Goal: Information Seeking & Learning: Learn about a topic

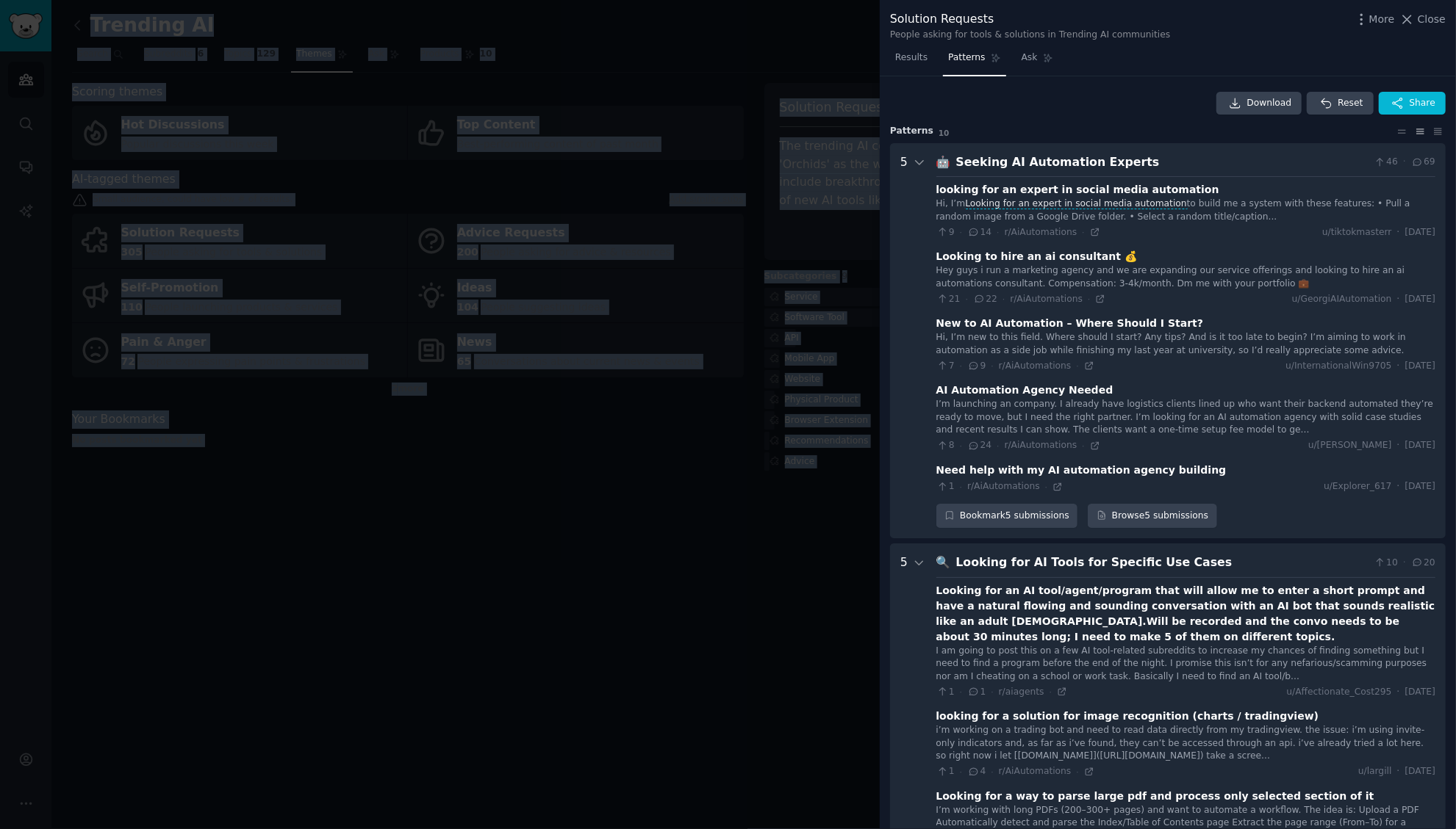
drag, startPoint x: 97, startPoint y: 112, endPoint x: 351, endPoint y: -149, distance: 364.2
click at [351, 0] on html "Audiences Search Conversations AI Reports Account More Trending AI Info Edit Sh…" at bounding box center [728, 414] width 1456 height 829
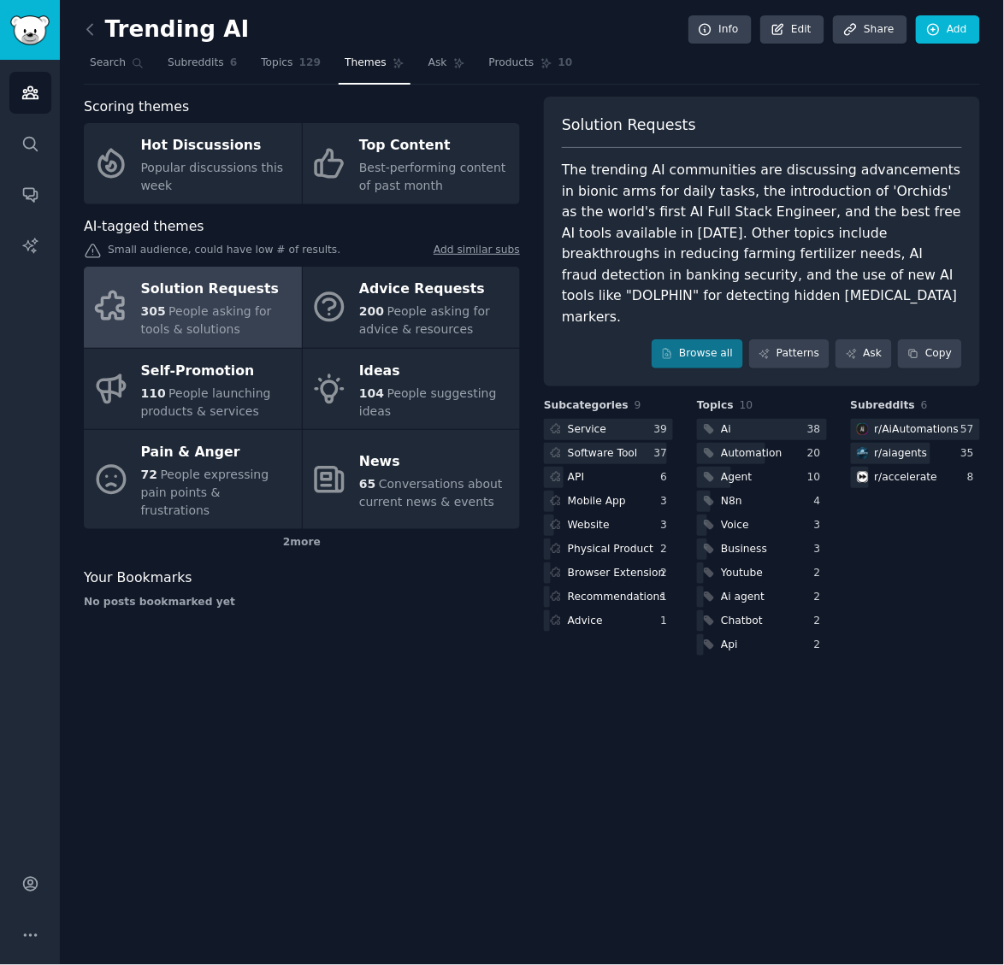
click at [849, 94] on div "Trending AI Info Edit Share Add Search Subreddits 6 Topics 129 Themes Ask Produ…" at bounding box center [532, 341] width 896 height 634
click at [711, 339] on link "Browse all" at bounding box center [696, 353] width 91 height 29
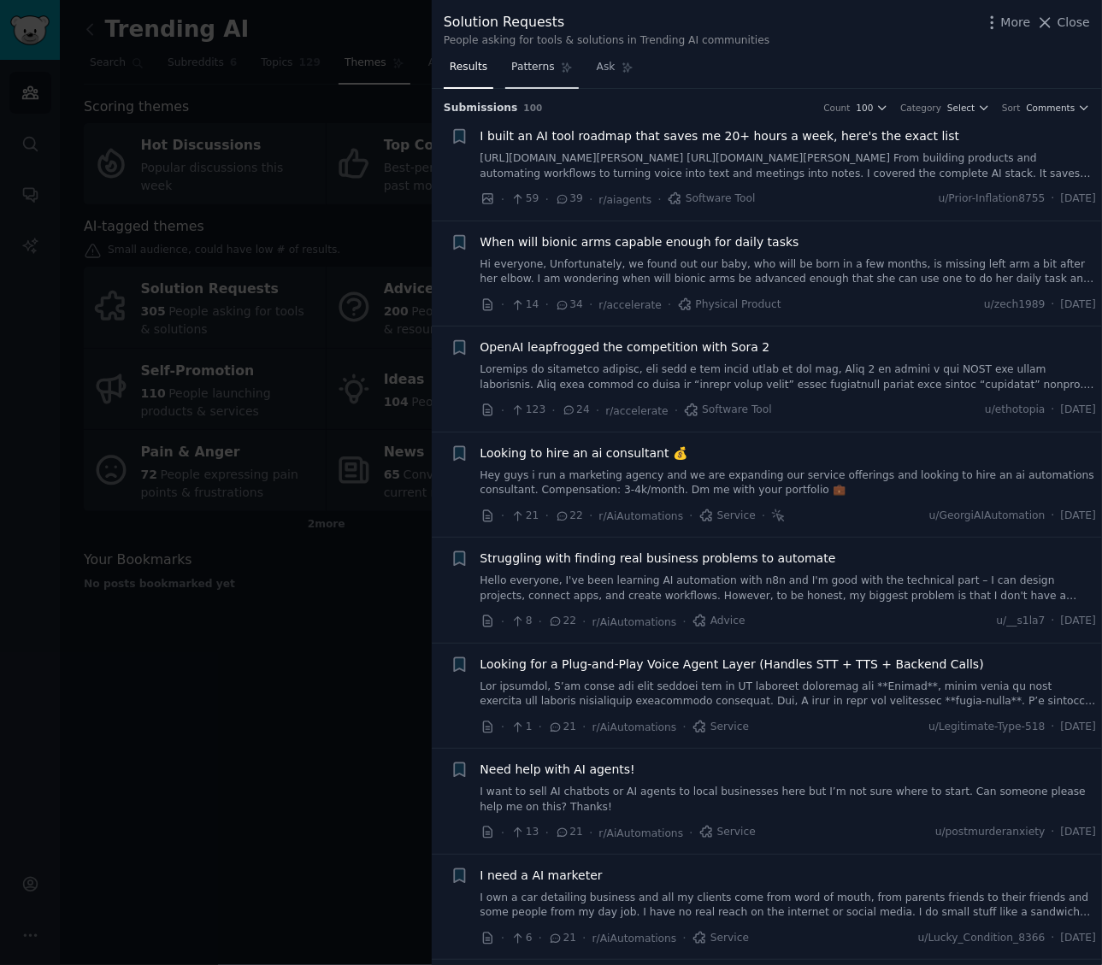
click at [539, 62] on span "Patterns" at bounding box center [532, 67] width 43 height 15
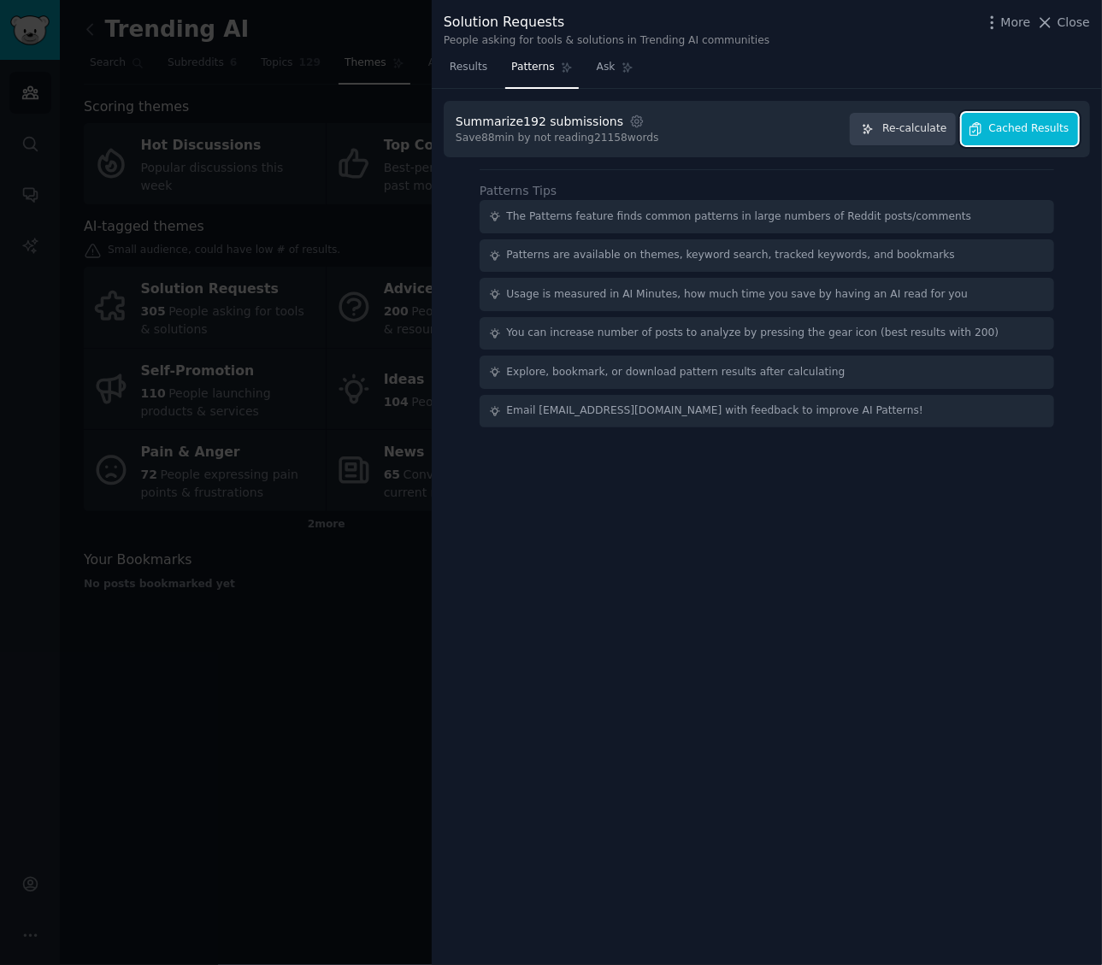
click at [1052, 135] on span "Cached Results" at bounding box center [1029, 128] width 80 height 15
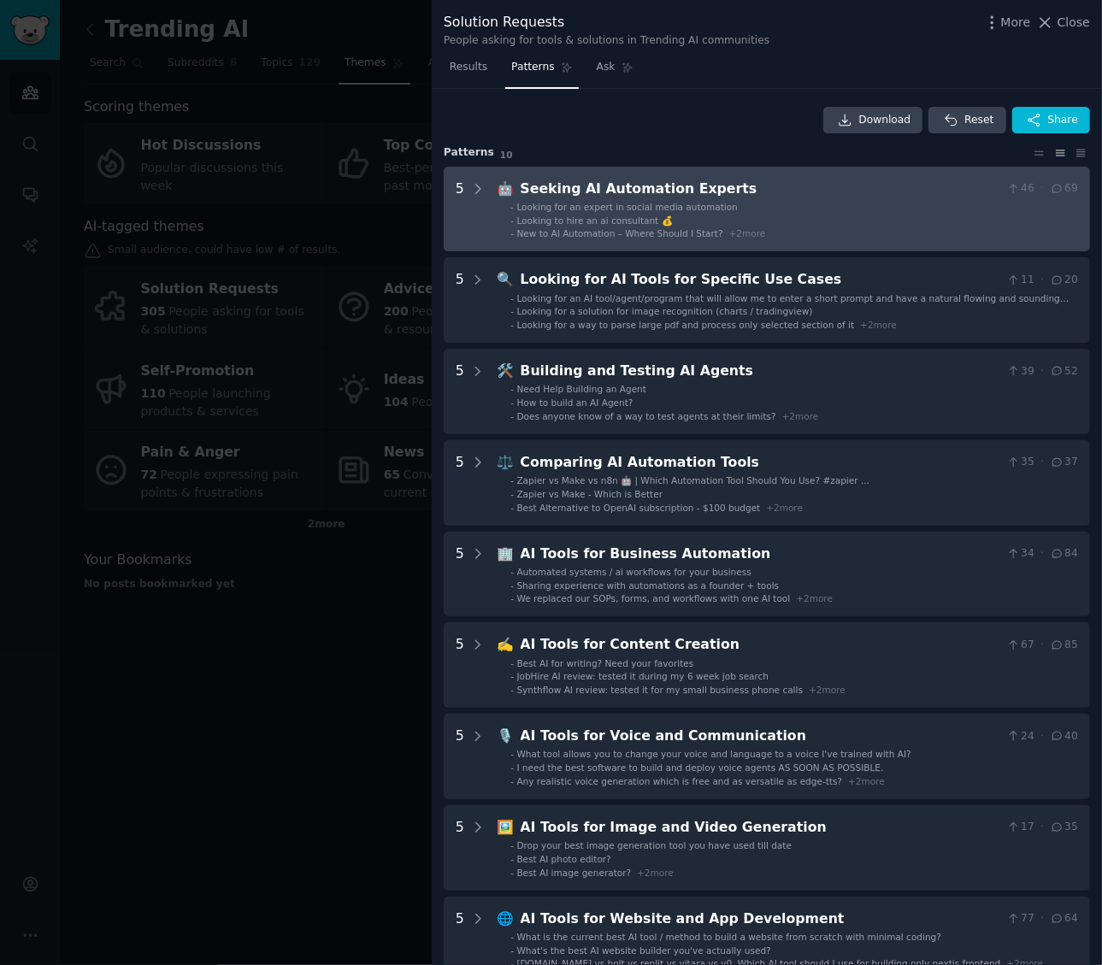
click at [759, 228] on span "+ 2 more" at bounding box center [747, 233] width 37 height 10
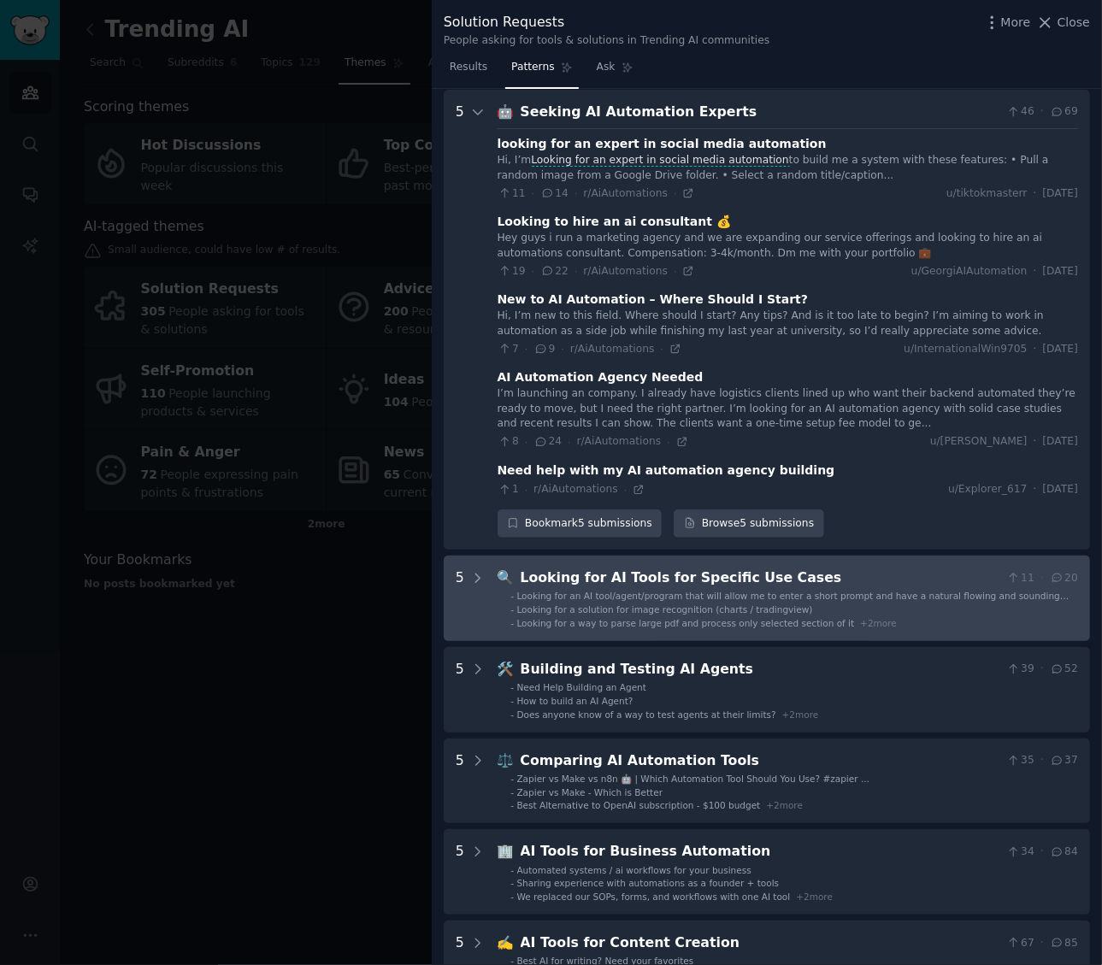
click at [609, 610] on span "Looking for a solution for image recognition (charts / tradingview)" at bounding box center [665, 609] width 296 height 10
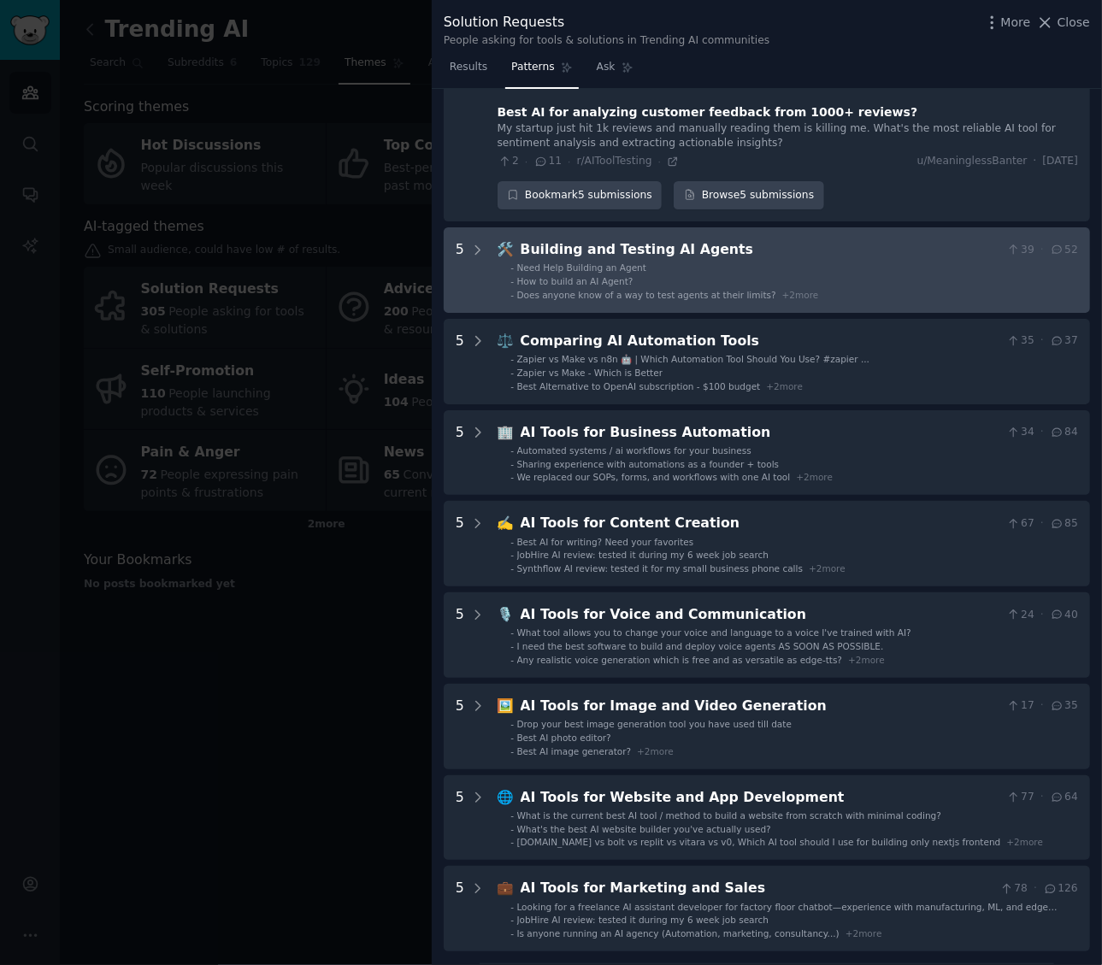
click at [630, 292] on span "Does anyone know of a way to test agents at their limits?" at bounding box center [646, 295] width 259 height 10
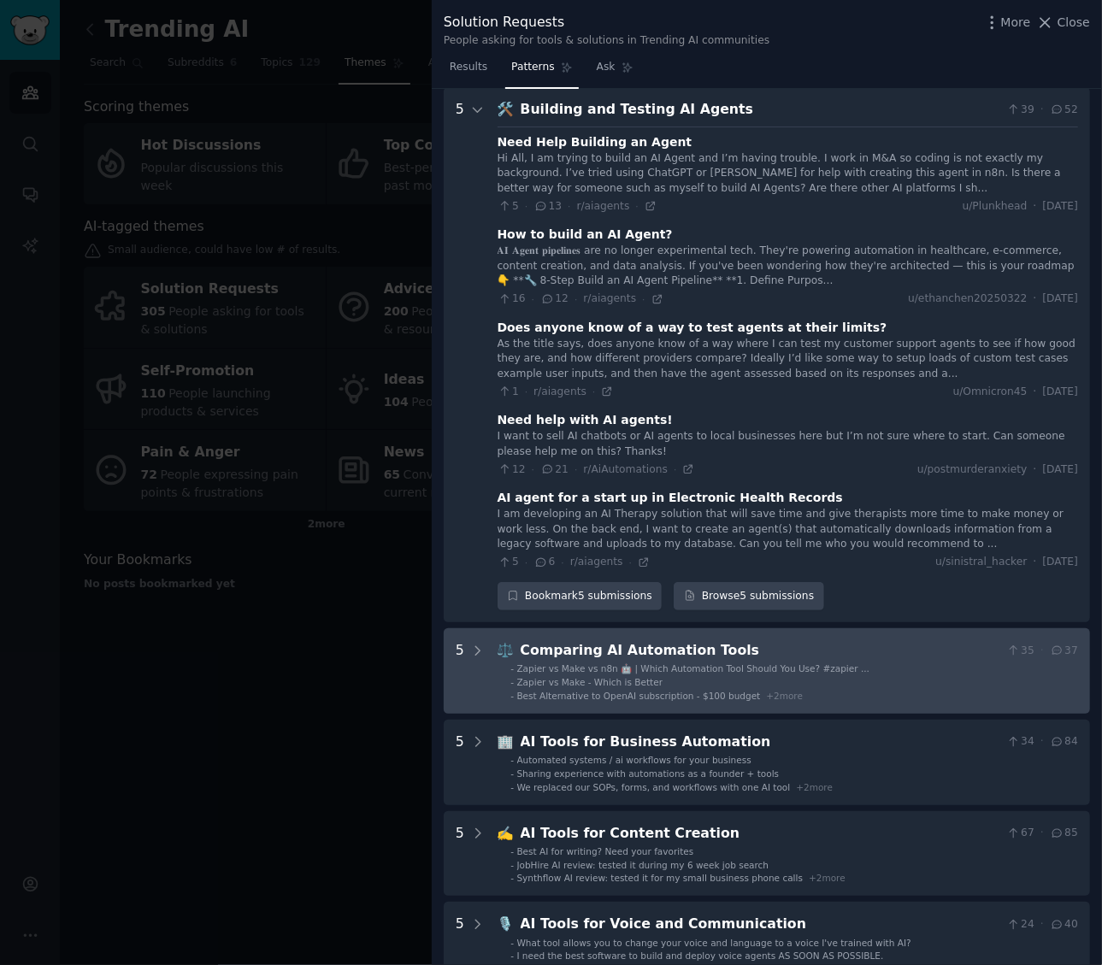
click at [600, 675] on div "Zapier vs Make vs n8n 🤖 | Which Automation Tool Should You Use? #zapier ..." at bounding box center [693, 669] width 353 height 12
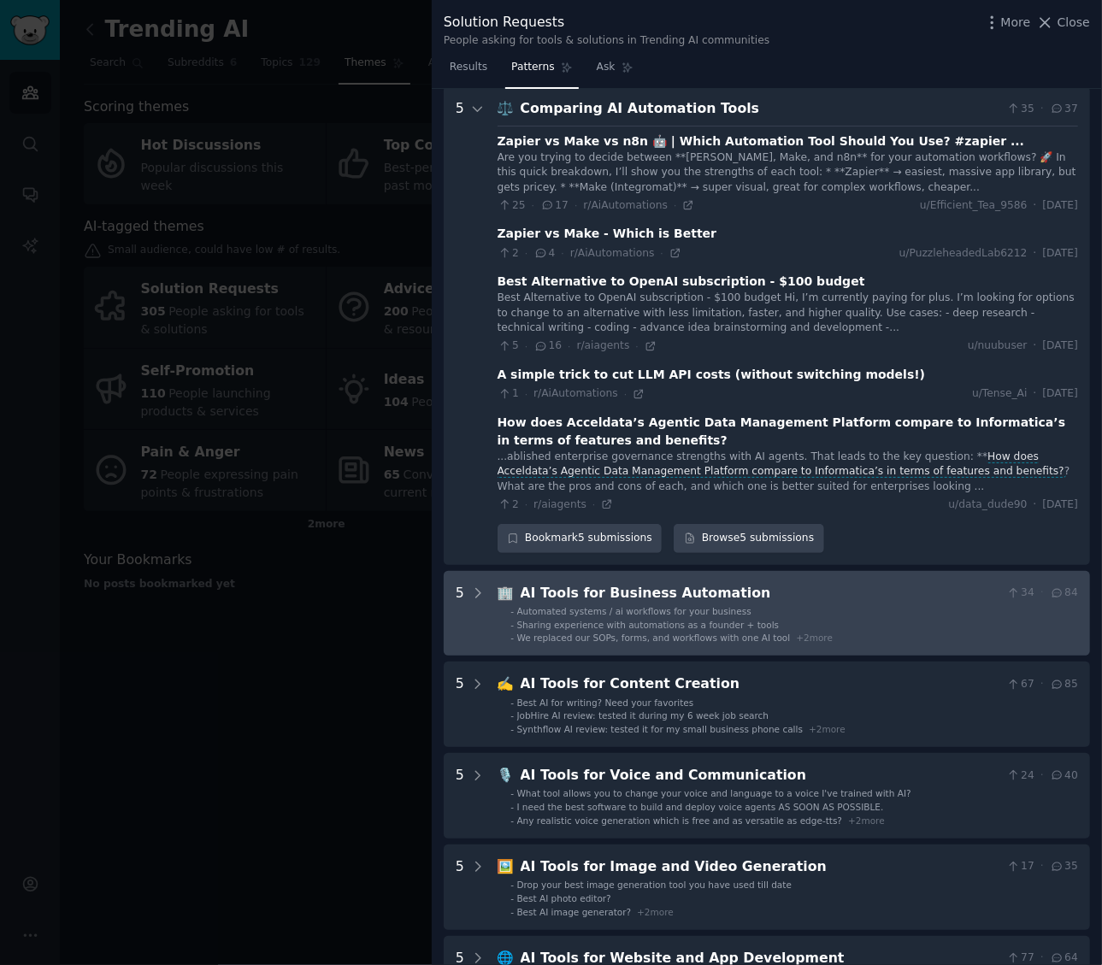
click at [617, 607] on span "Automated systems / ai workflows for your business" at bounding box center [634, 611] width 234 height 10
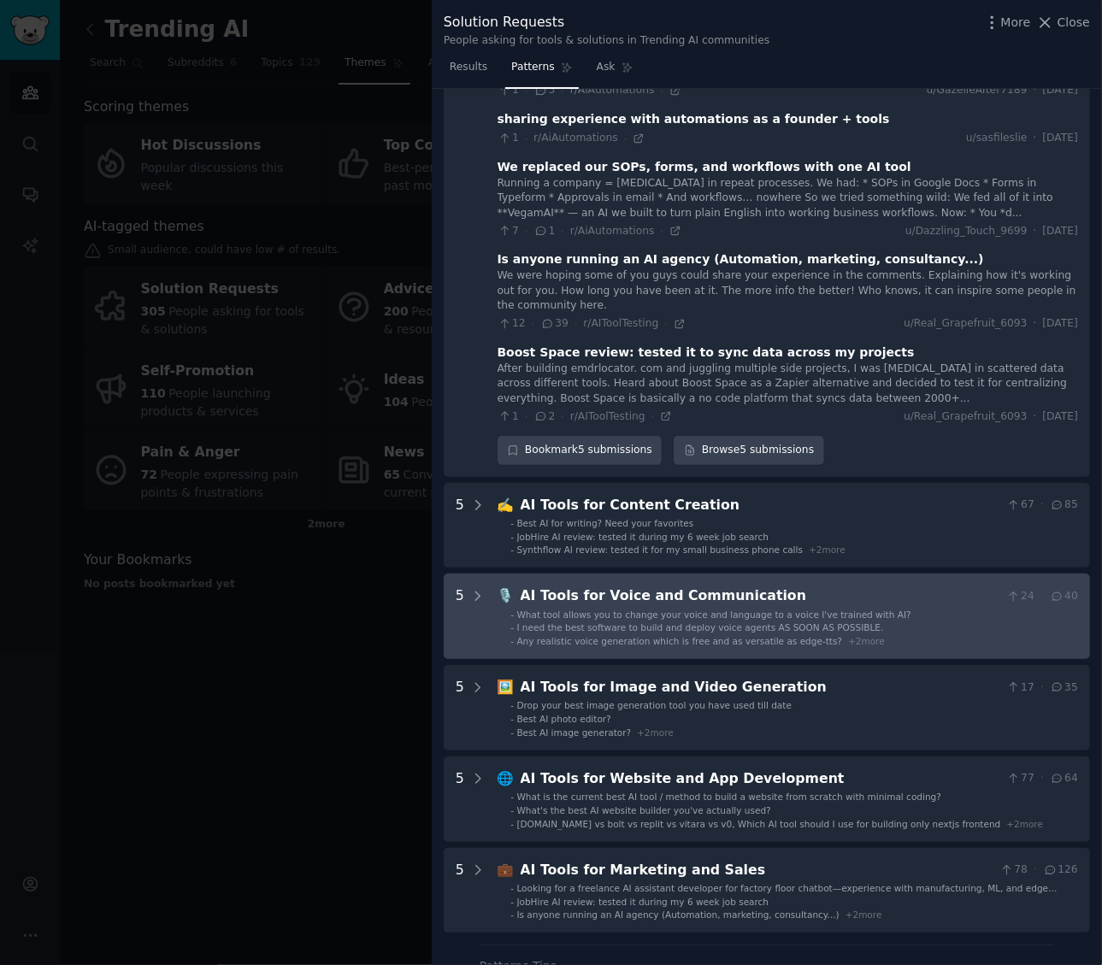
click at [576, 628] on span "I need the best software to build and deploy voice agents AS SOON AS POSSIBLE." at bounding box center [700, 627] width 367 height 10
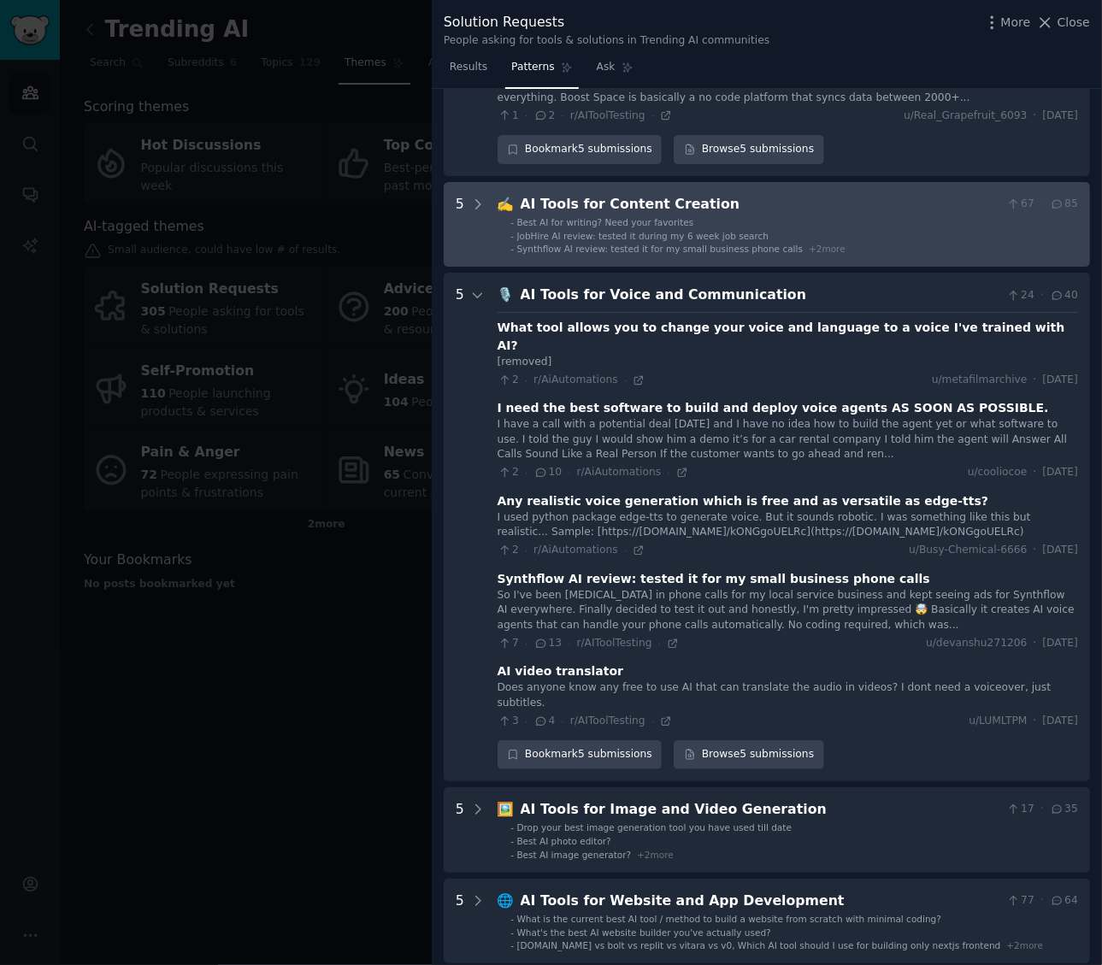
click at [596, 247] on span "Synthflow AI review: tested it for my small business phone calls" at bounding box center [660, 249] width 286 height 10
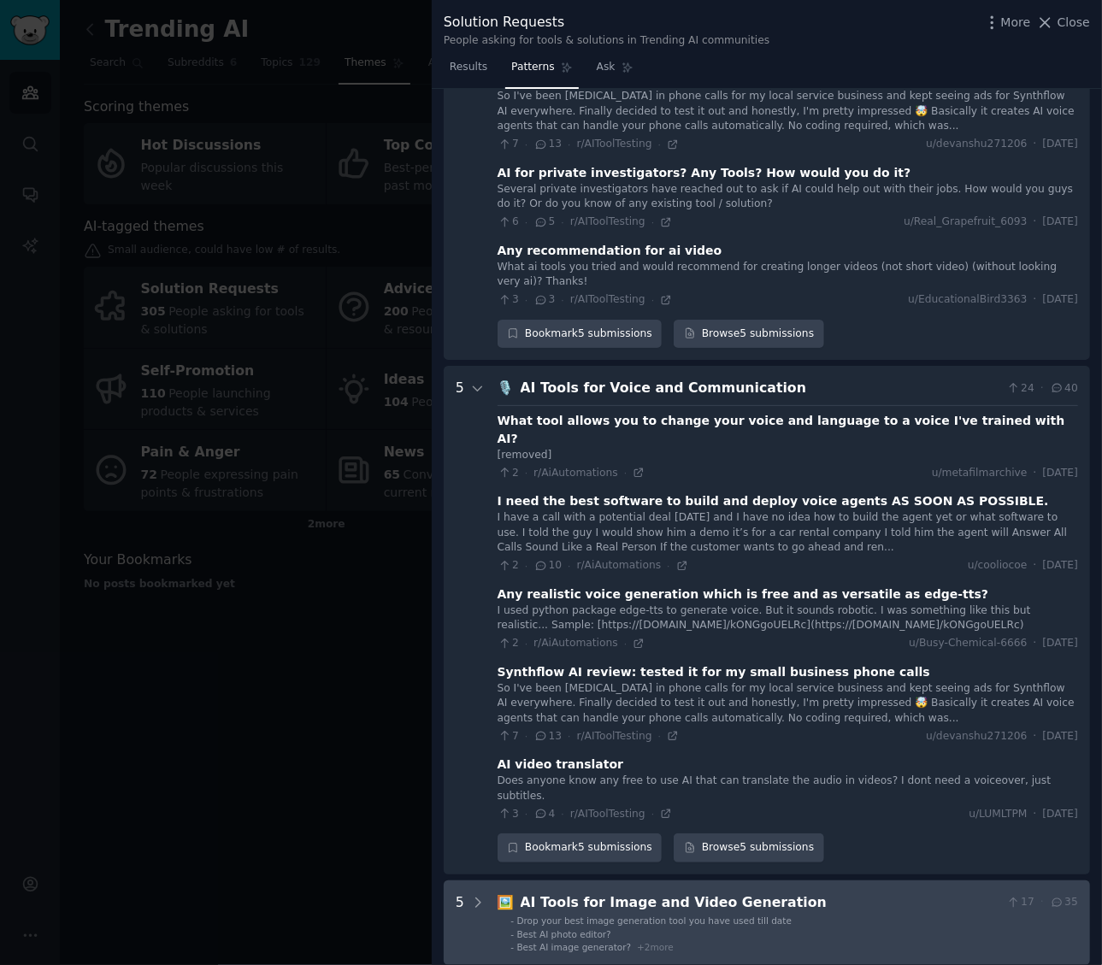
scroll to position [3369, 0]
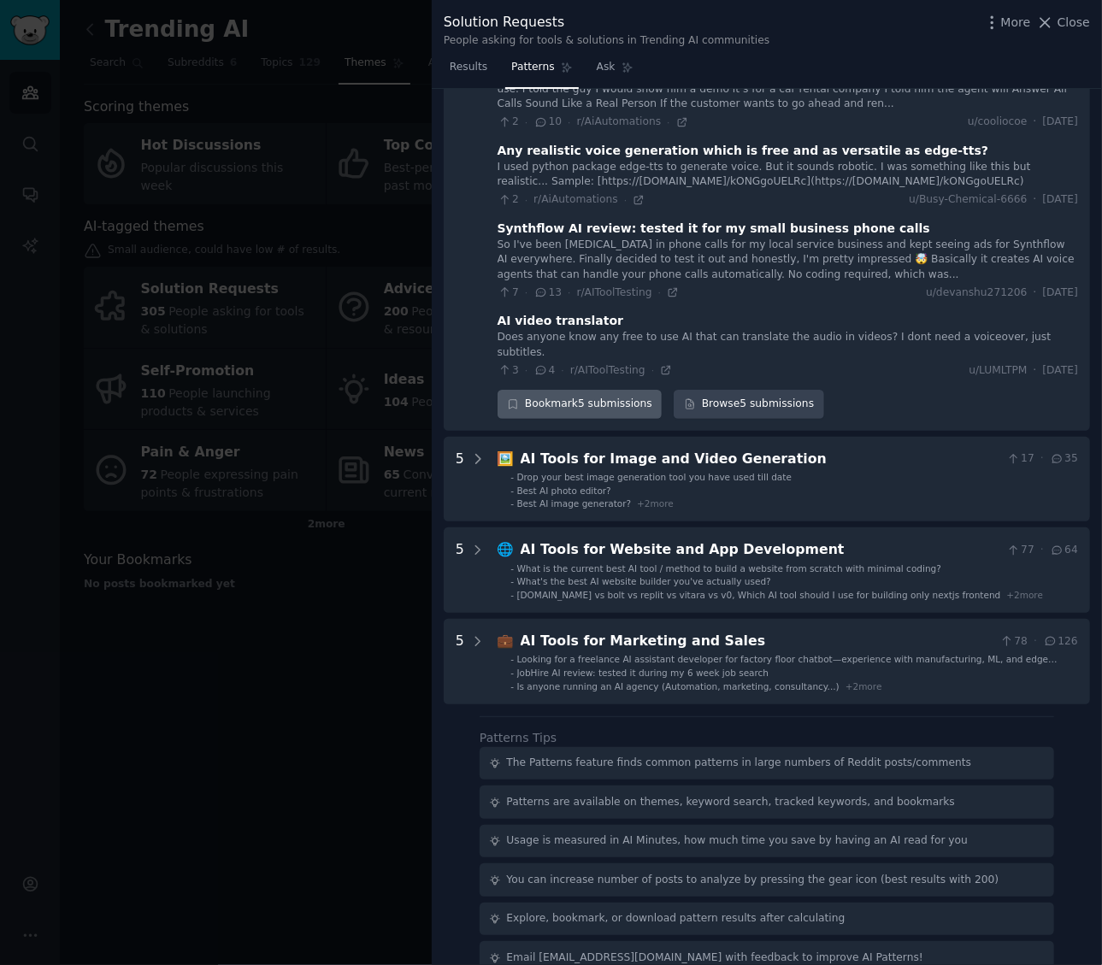
click at [583, 390] on div "Bookmark 5 submissions" at bounding box center [580, 404] width 165 height 29
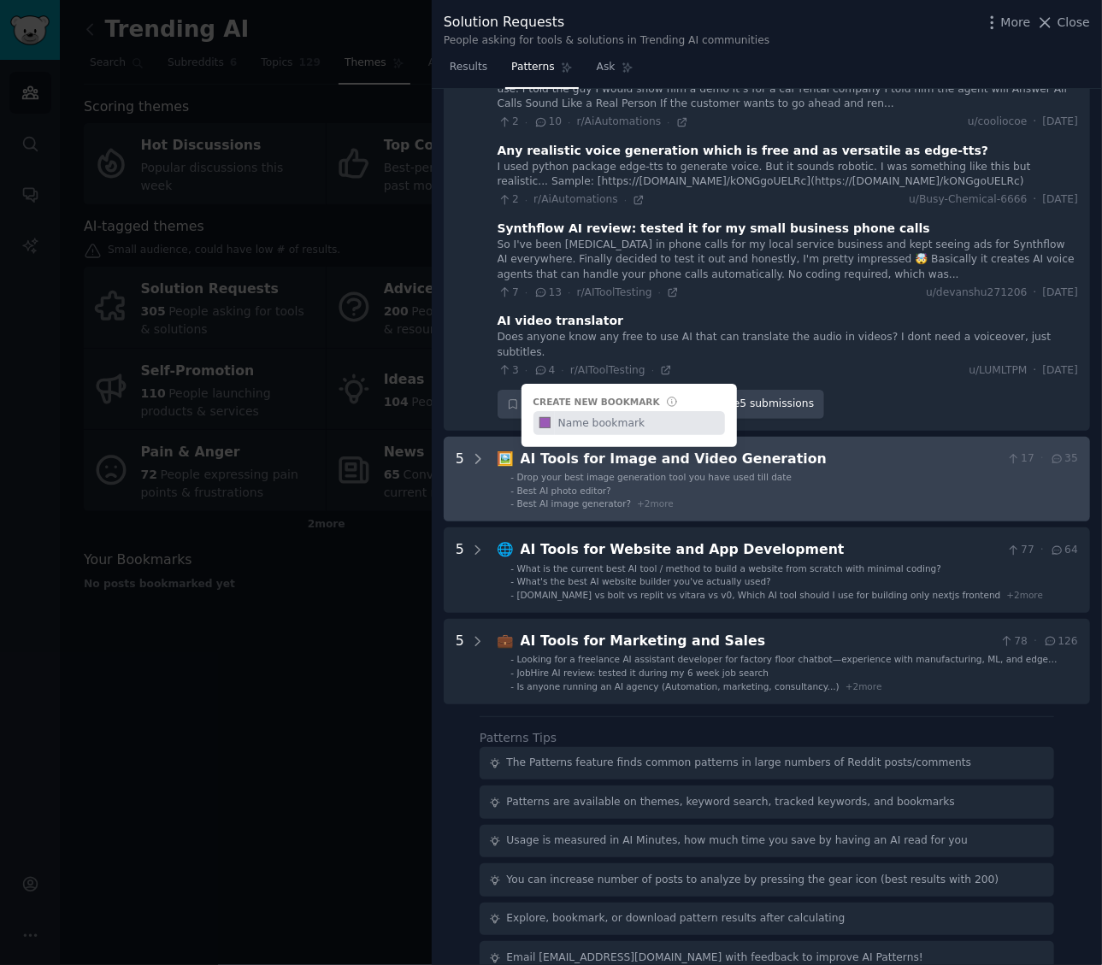
click at [576, 472] on span "Drop your best image generation tool you have used till date" at bounding box center [654, 477] width 275 height 10
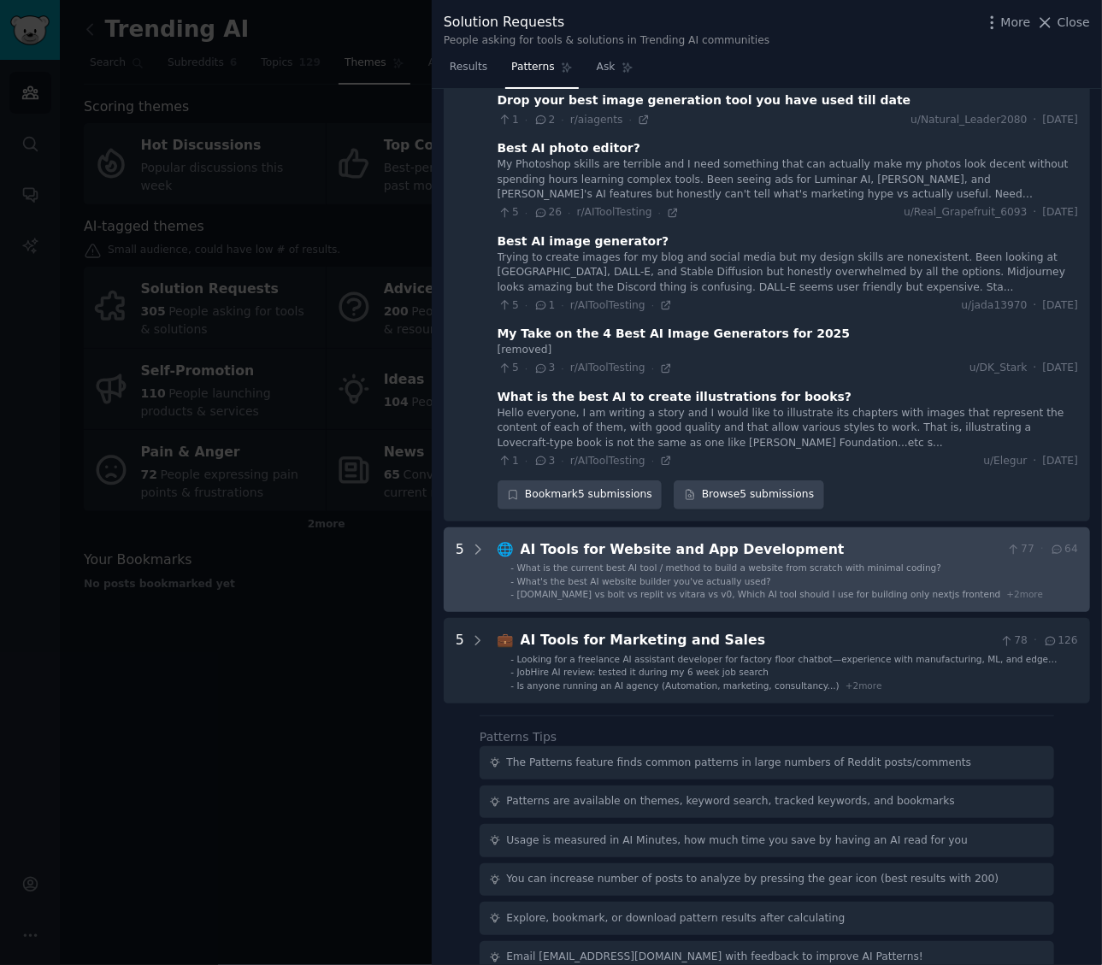
click at [582, 576] on span "What's the best AI website builder you've actually used?" at bounding box center [644, 581] width 254 height 10
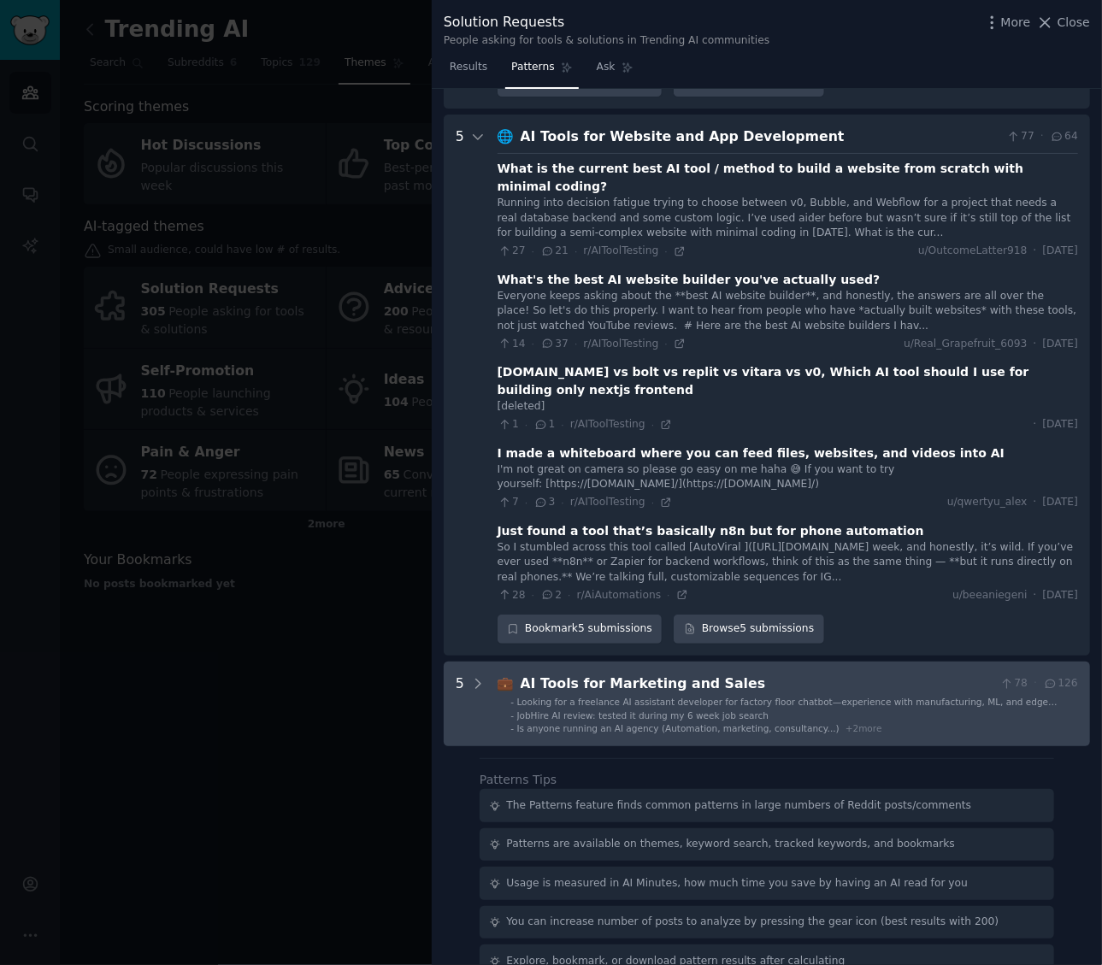
click at [595, 710] on span "JobHire AI review: tested it during my 6 week job search" at bounding box center [643, 715] width 252 height 10
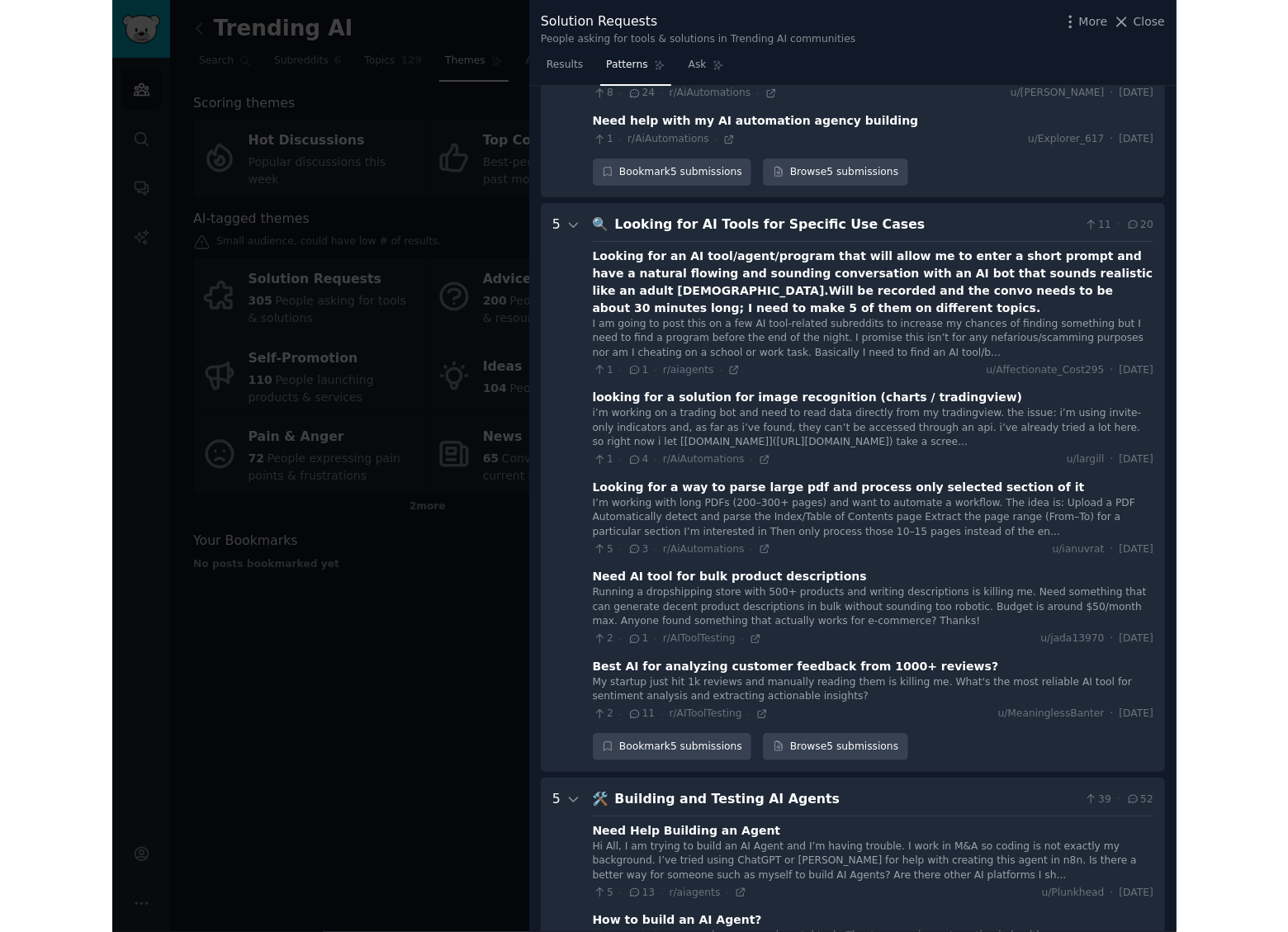
scroll to position [0, 0]
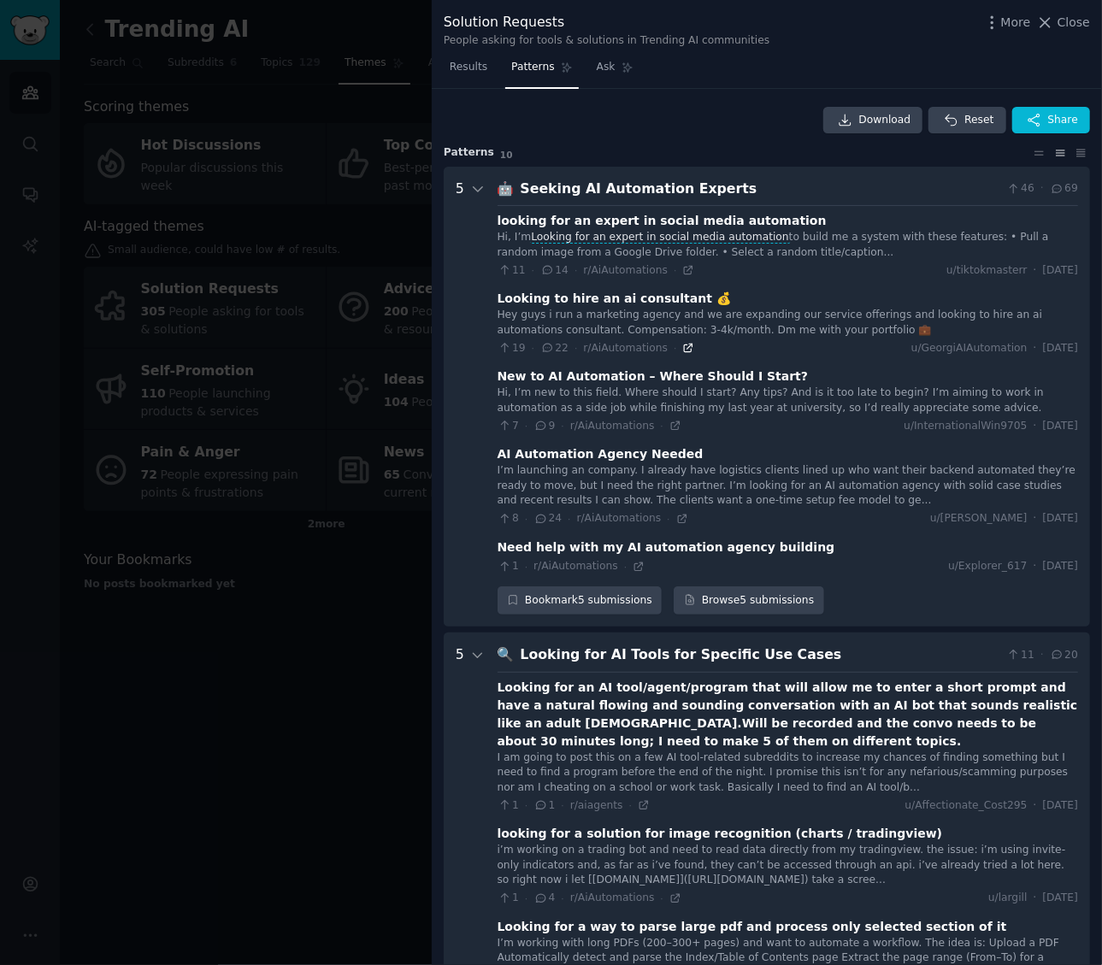
click at [685, 346] on icon at bounding box center [689, 349] width 8 height 8
click at [670, 429] on icon at bounding box center [675, 426] width 12 height 12
click at [678, 517] on icon at bounding box center [682, 519] width 8 height 8
click at [634, 568] on icon at bounding box center [639, 567] width 12 height 12
click at [398, 336] on div at bounding box center [551, 482] width 1102 height 965
